Goal: Transaction & Acquisition: Purchase product/service

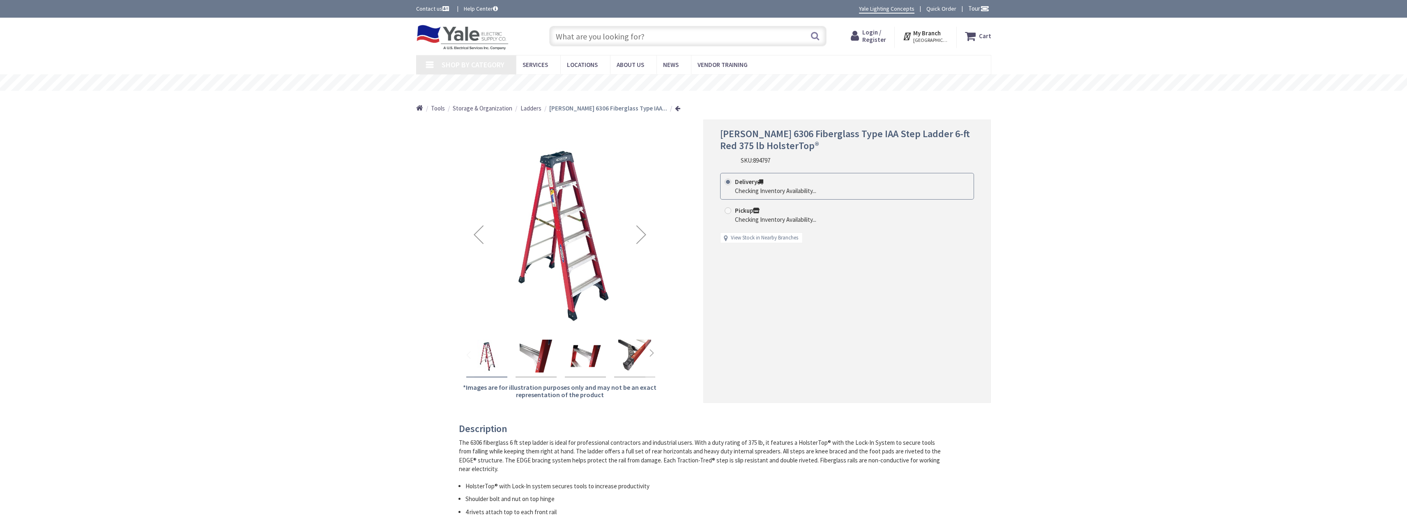
type input "[GEOGRAPHIC_DATA][STREET_ADDRESS][PERSON_NAME][GEOGRAPHIC_DATA]"
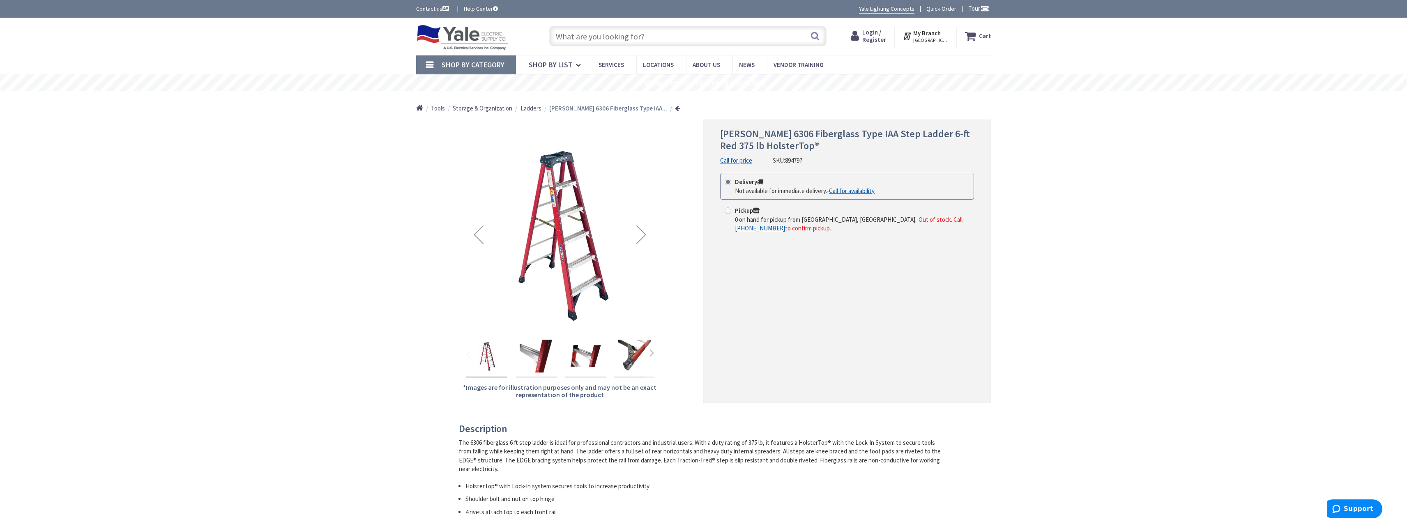
click at [562, 154] on img at bounding box center [560, 235] width 196 height 196
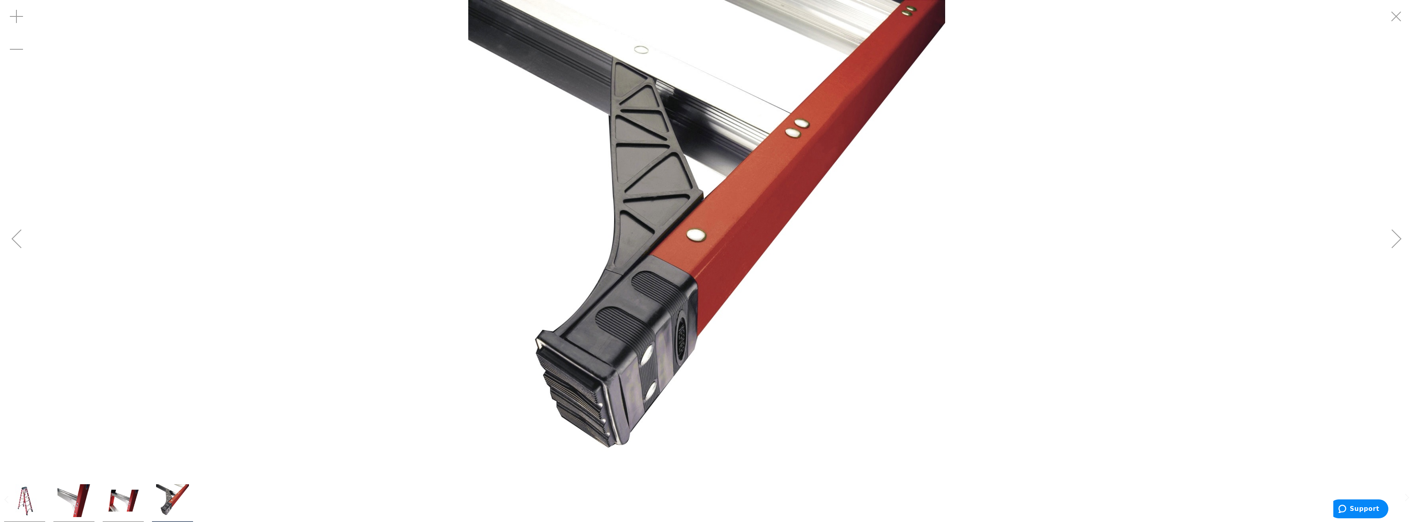
click at [697, 305] on img at bounding box center [706, 238] width 477 height 477
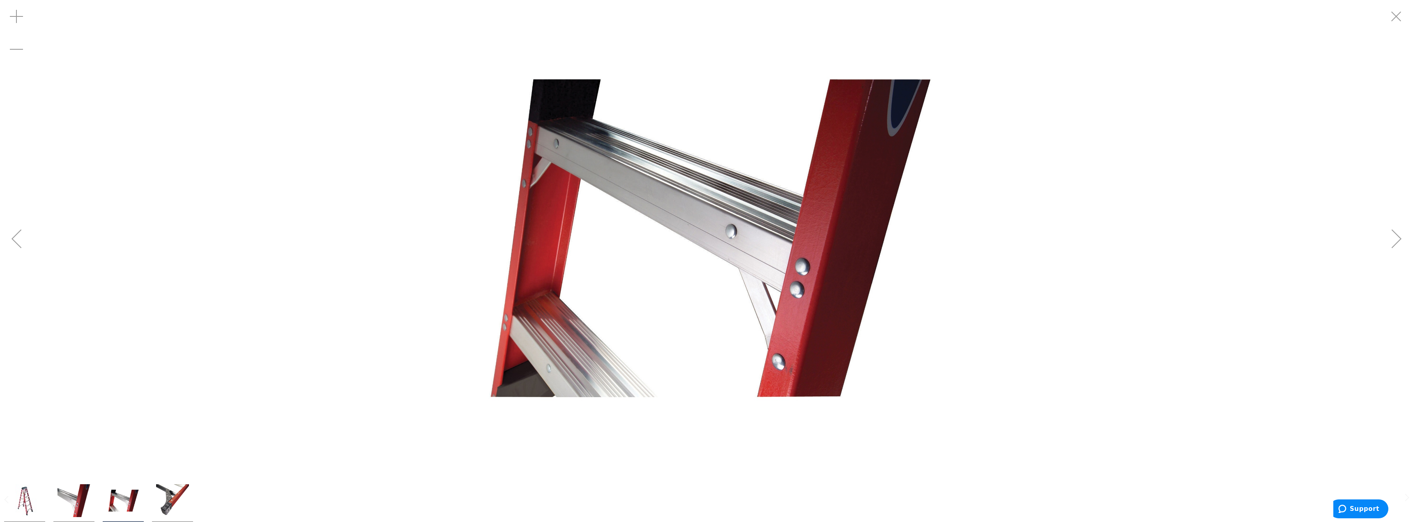
click at [129, 498] on img "Werner Ladder 6306 Fiberglass Type IAA Step Ladder 6-ft Red 375 lb HolsterTop®" at bounding box center [123, 500] width 33 height 33
click at [194, 495] on div at bounding box center [98, 499] width 197 height 45
click at [71, 496] on img "Werner Ladder 6306 Fiberglass Type IAA Step Ladder 6-ft Red 375 lb HolsterTop®" at bounding box center [74, 500] width 33 height 33
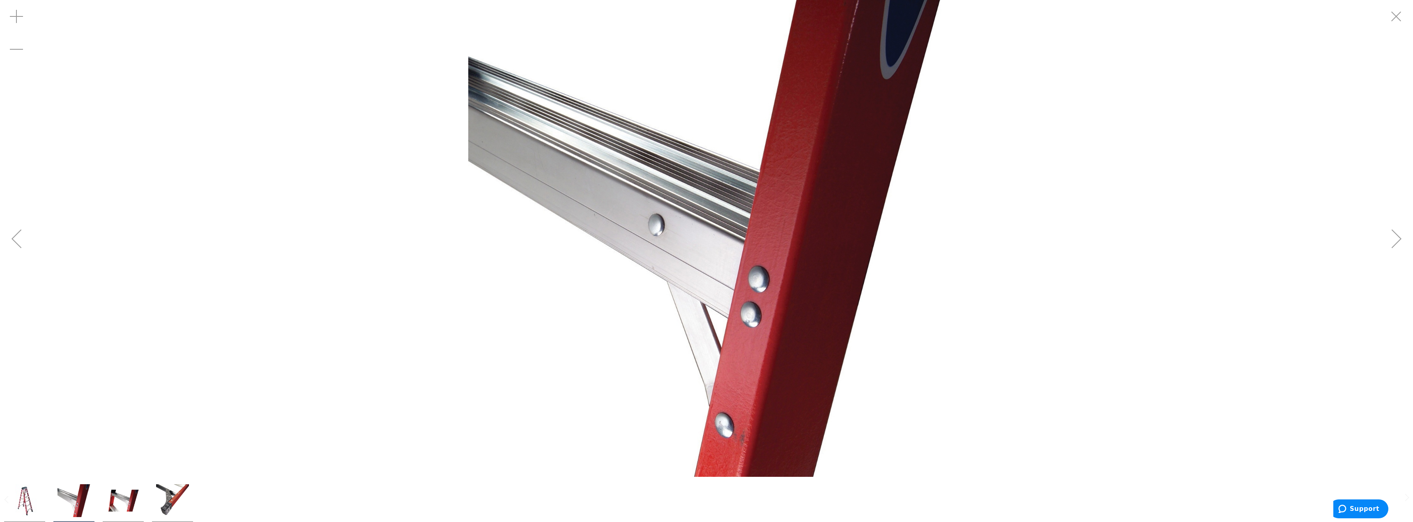
click at [22, 497] on img "Werner Ladder 6306 Fiberglass Type IAA Step Ladder 6-ft Red 375 lb HolsterTop®" at bounding box center [24, 500] width 33 height 33
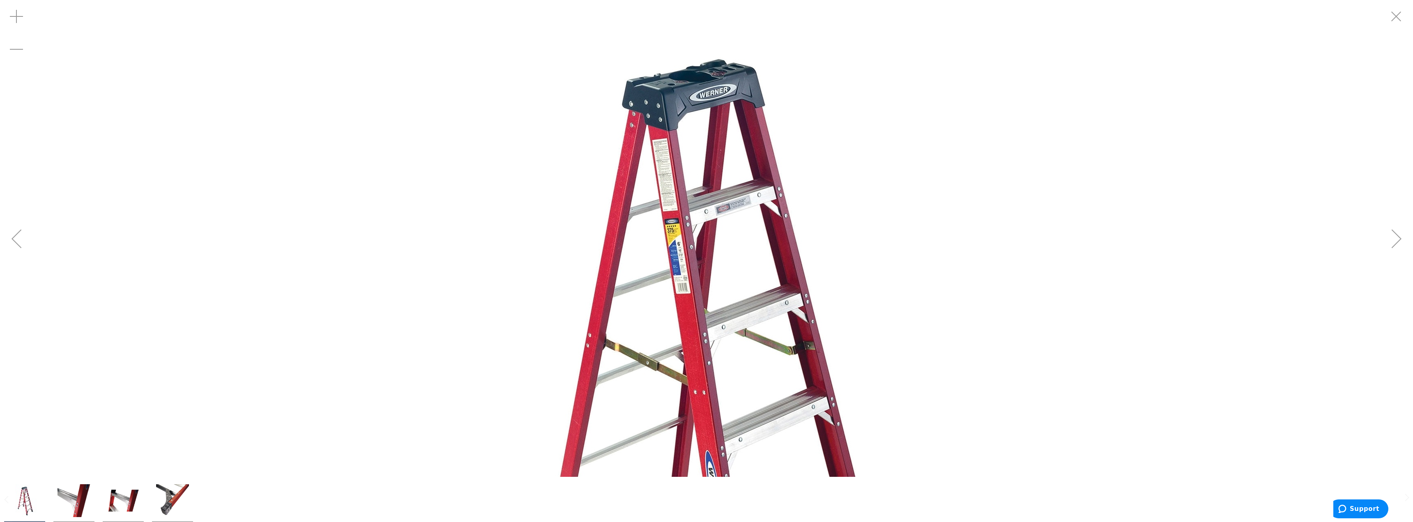
click at [729, 272] on img at bounding box center [706, 410] width 821 height 821
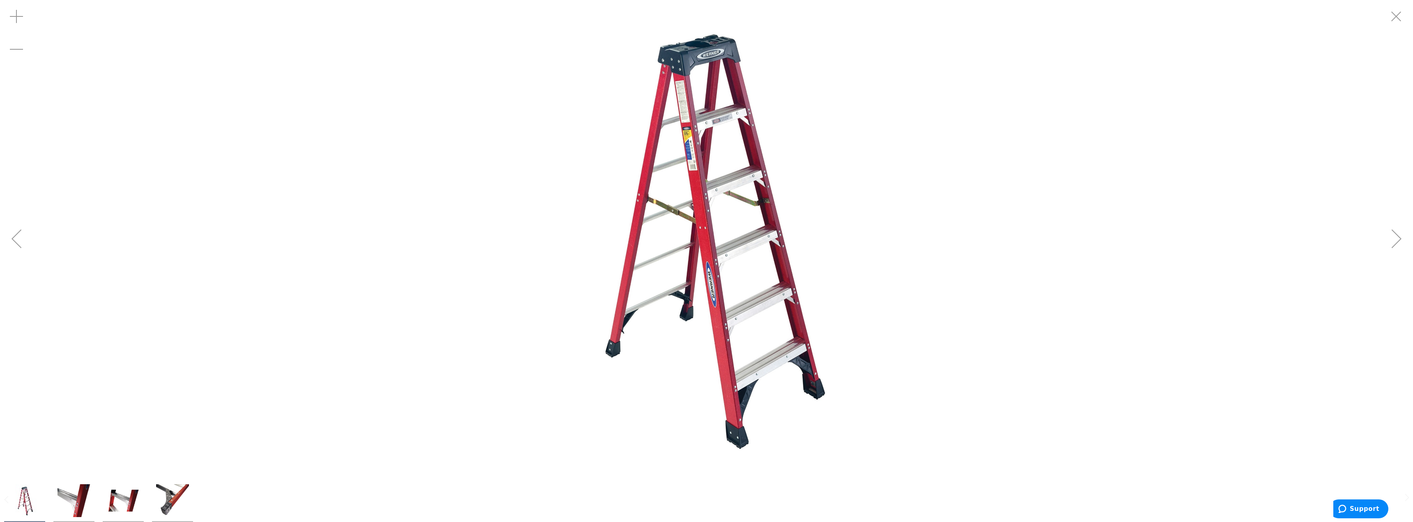
click at [17, 60] on div "Zoom out" at bounding box center [16, 49] width 33 height 33
click at [17, 56] on div "Zoom out" at bounding box center [16, 49] width 33 height 33
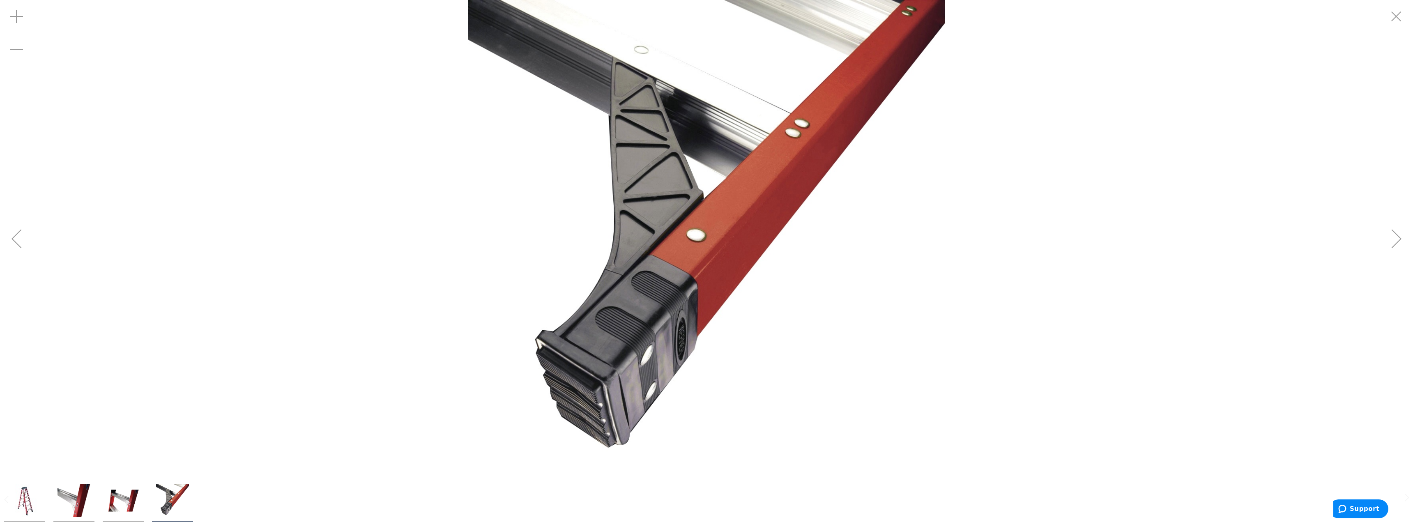
click at [27, 231] on div "Previous" at bounding box center [16, 238] width 33 height 33
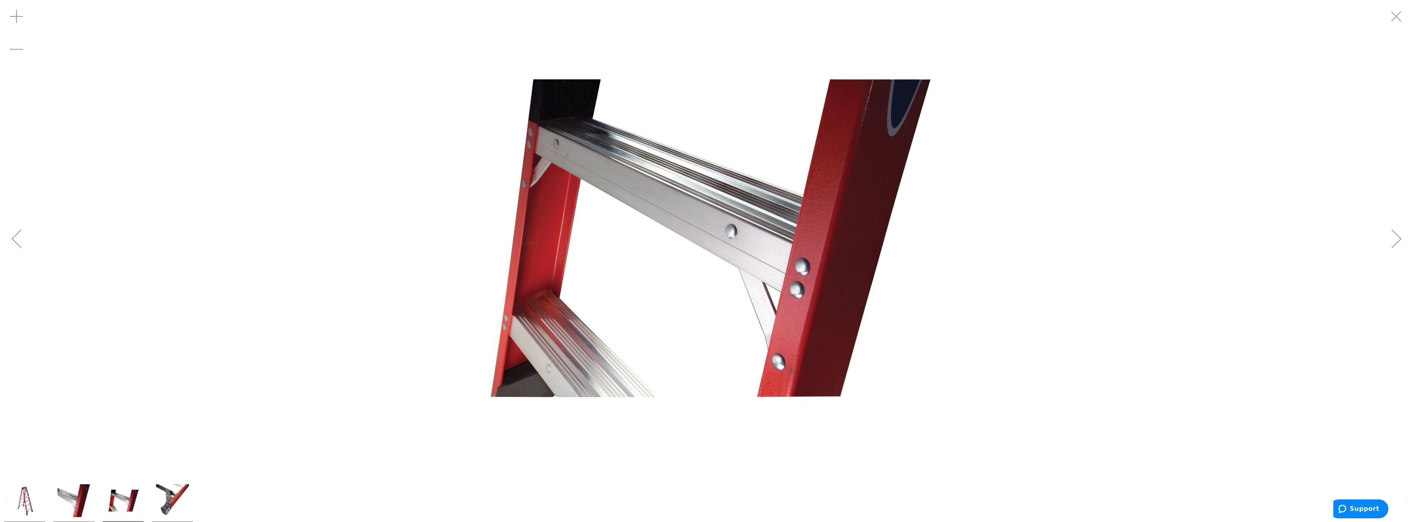
click at [19, 233] on div "Previous" at bounding box center [16, 238] width 33 height 33
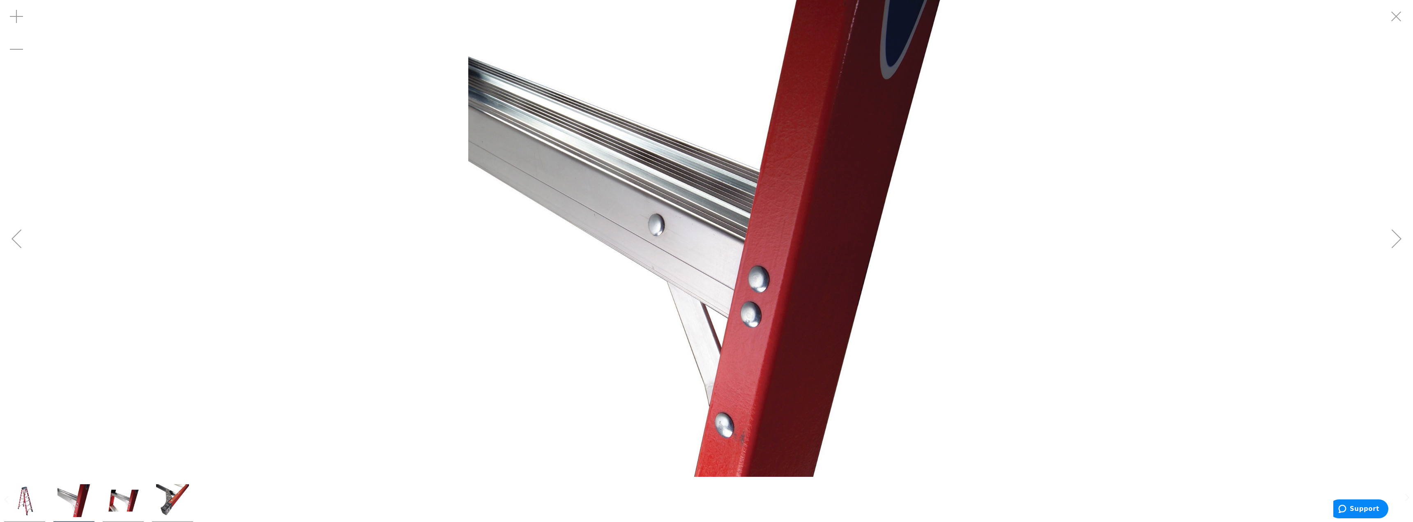
click at [19, 233] on div "Previous" at bounding box center [16, 238] width 33 height 33
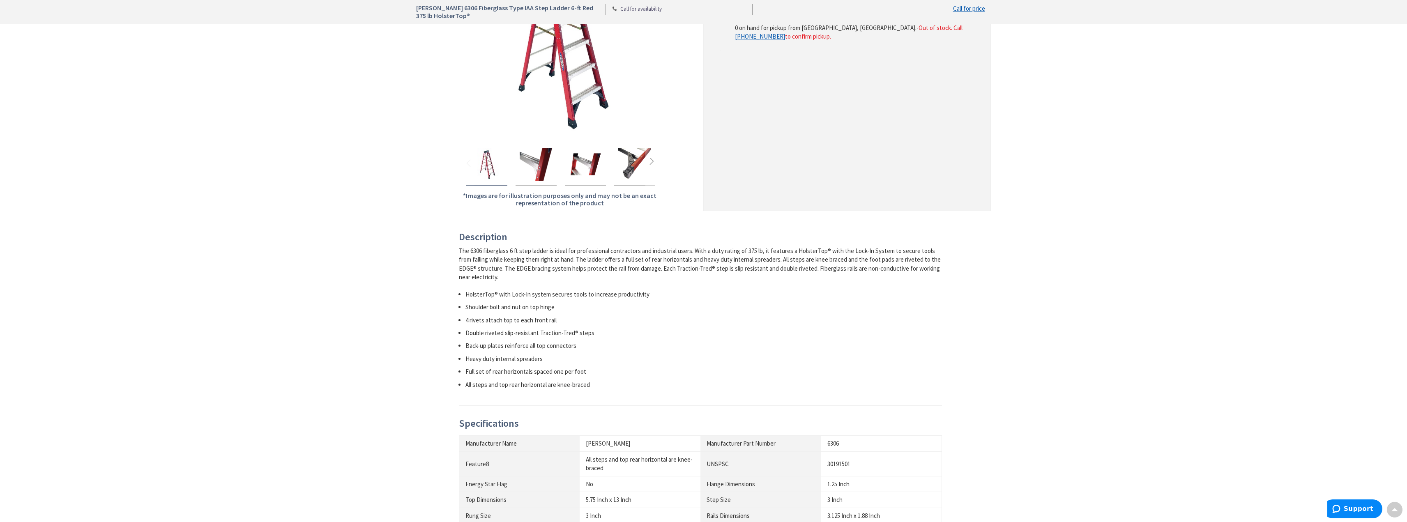
scroll to position [192, 0]
